Goal: Check status: Check status

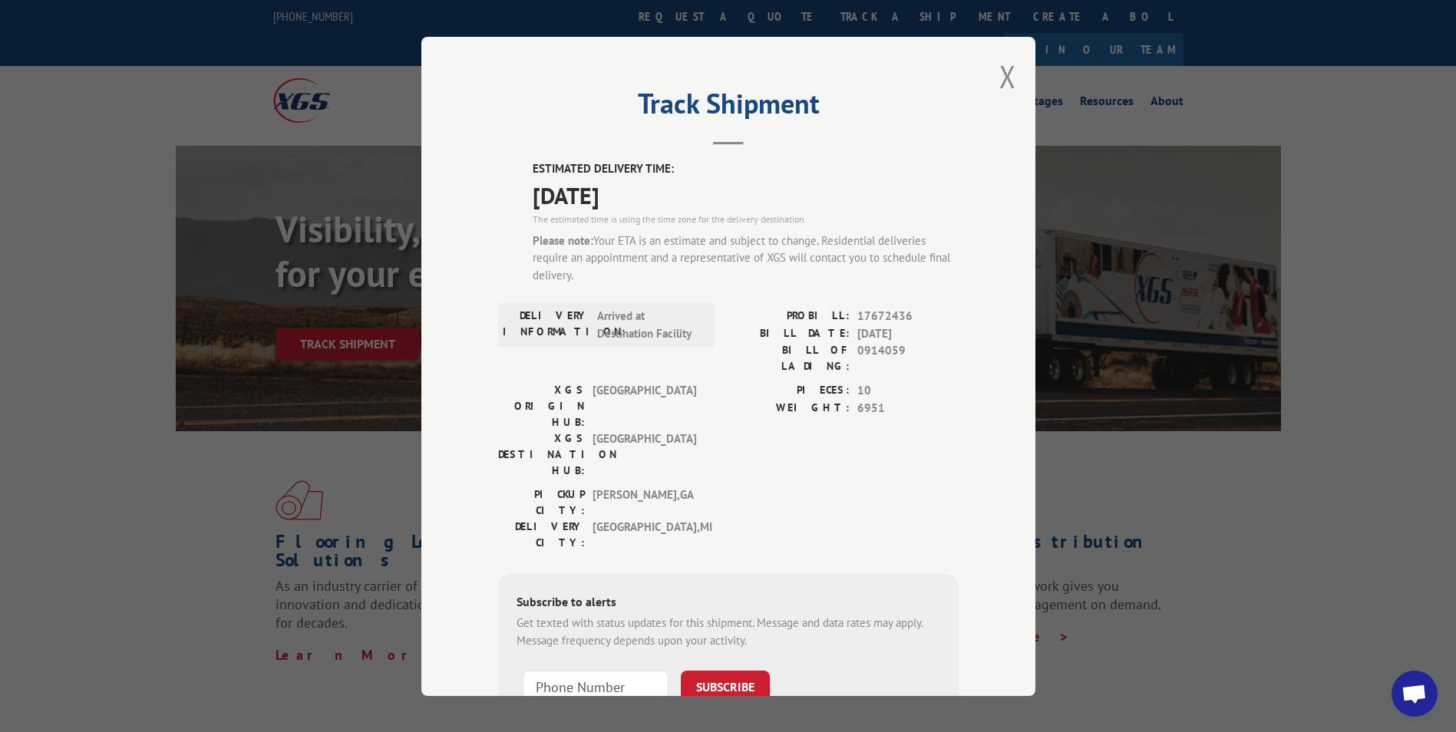
click at [872, 348] on span "0914059" at bounding box center [907, 358] width 101 height 32
copy span "0914059"
click at [999, 73] on button "Close modal" at bounding box center [1007, 76] width 17 height 41
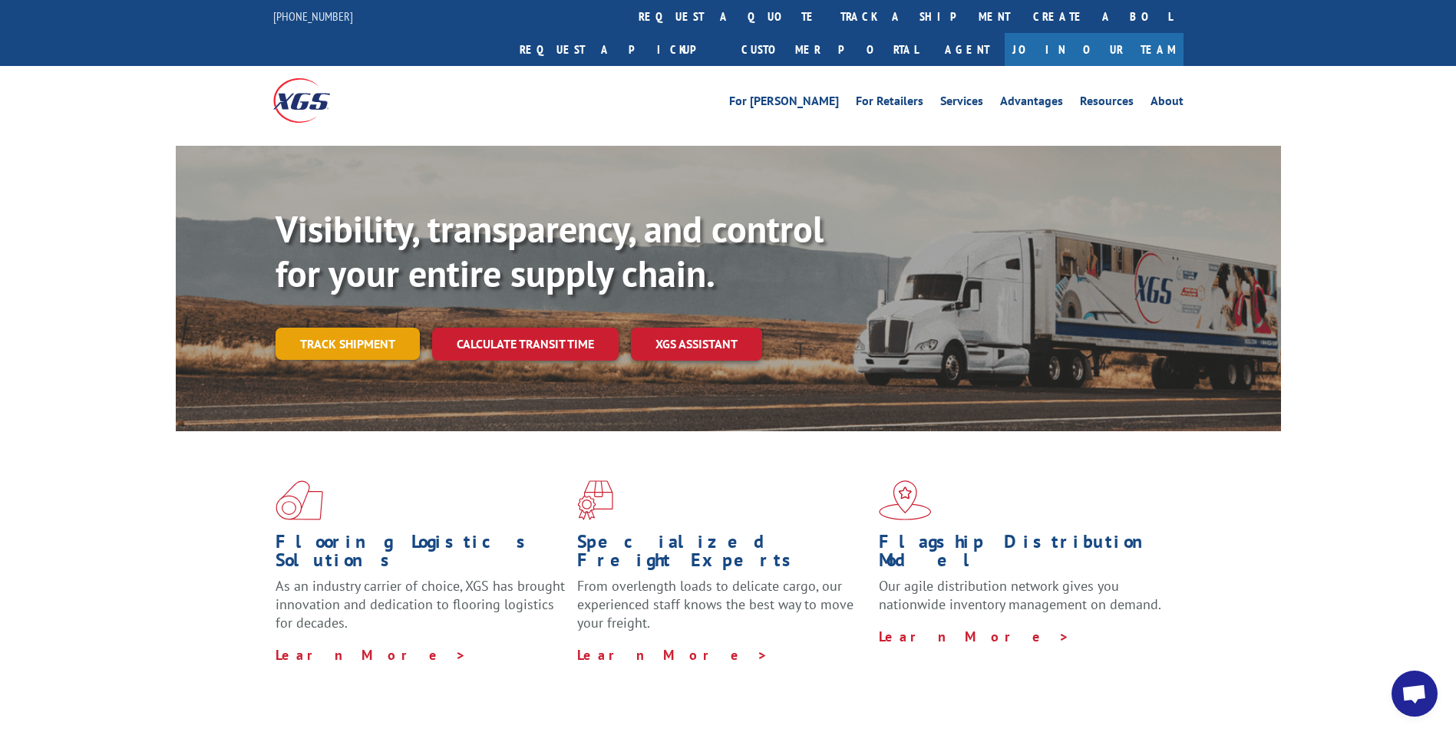
click at [323, 328] on link "Track shipment" at bounding box center [347, 344] width 144 height 32
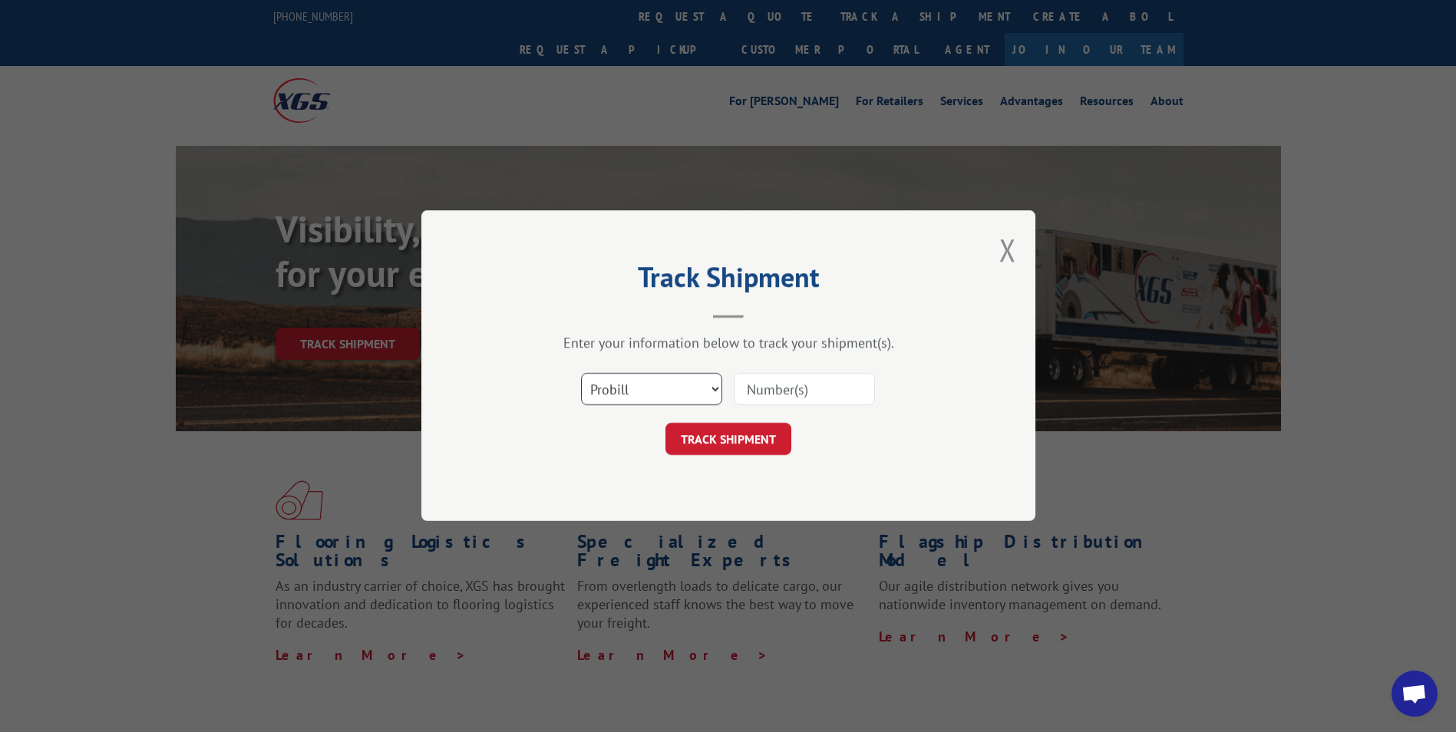
drag, startPoint x: 630, startPoint y: 391, endPoint x: 625, endPoint y: 407, distance: 16.0
click at [630, 391] on select "Select category... Probill BOL PO" at bounding box center [651, 390] width 141 height 32
select select "bol"
click at [581, 374] on select "Select category... Probill BOL PO" at bounding box center [651, 390] width 141 height 32
click at [750, 390] on input at bounding box center [804, 390] width 141 height 32
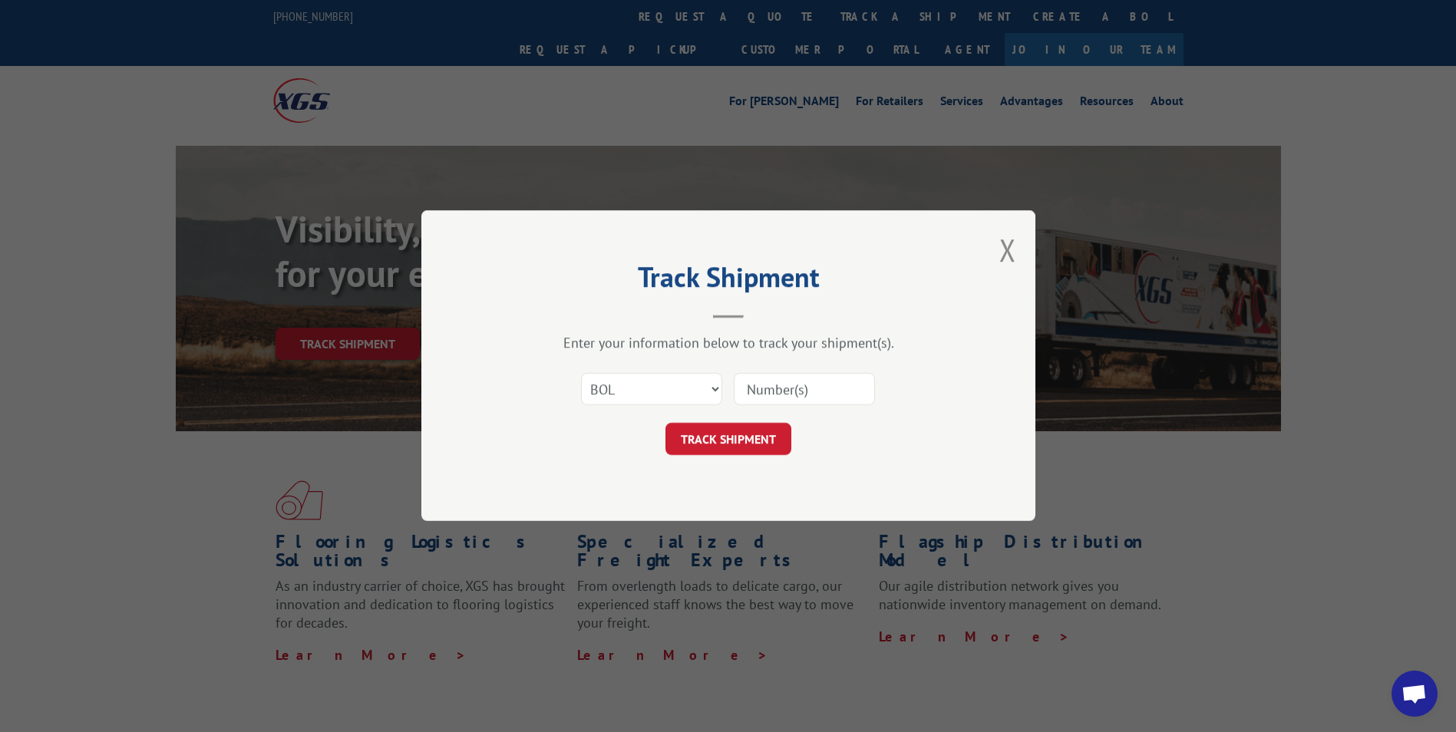
paste input "0914059"
type input "0914059"
click at [730, 417] on form "Select category... Probill BOL PO 0914059 TRACK SHIPMENT" at bounding box center [728, 409] width 460 height 91
click at [713, 436] on button "TRACK SHIPMENT" at bounding box center [728, 440] width 126 height 32
